Goal: Browse casually: Explore the website without a specific task or goal

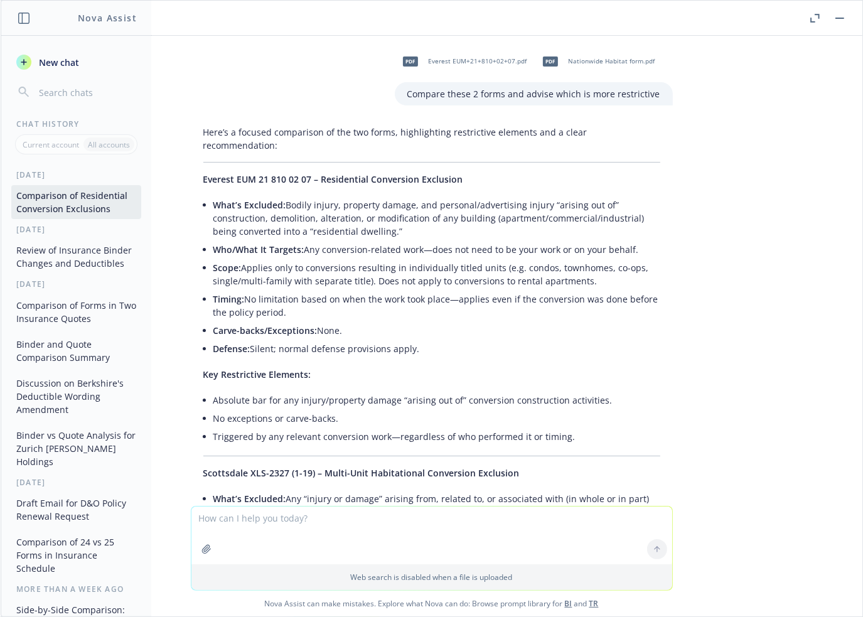
scroll to position [4230, 0]
